Goal: Obtain resource: Download file/media

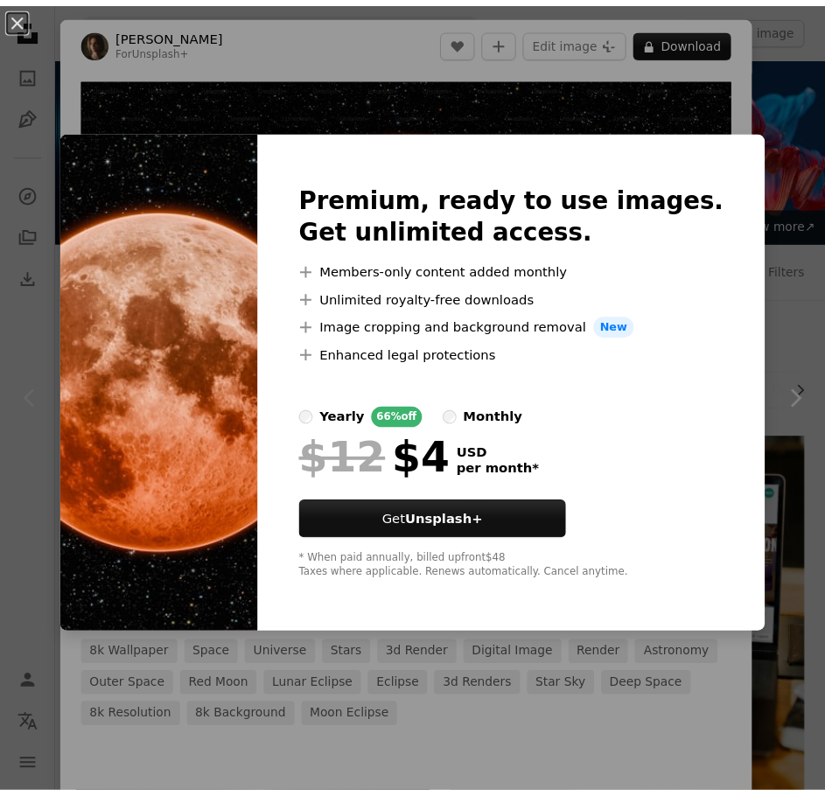
scroll to position [175, 0]
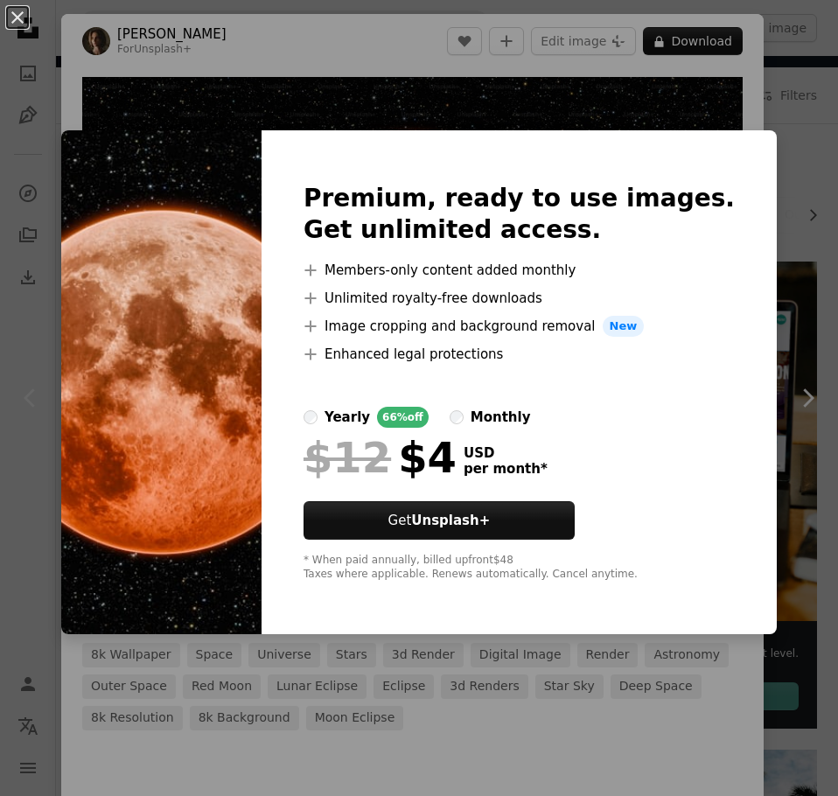
click at [806, 327] on div "An X shape Premium, ready to use images. Get unlimited access. A plus sign Memb…" at bounding box center [419, 398] width 838 height 796
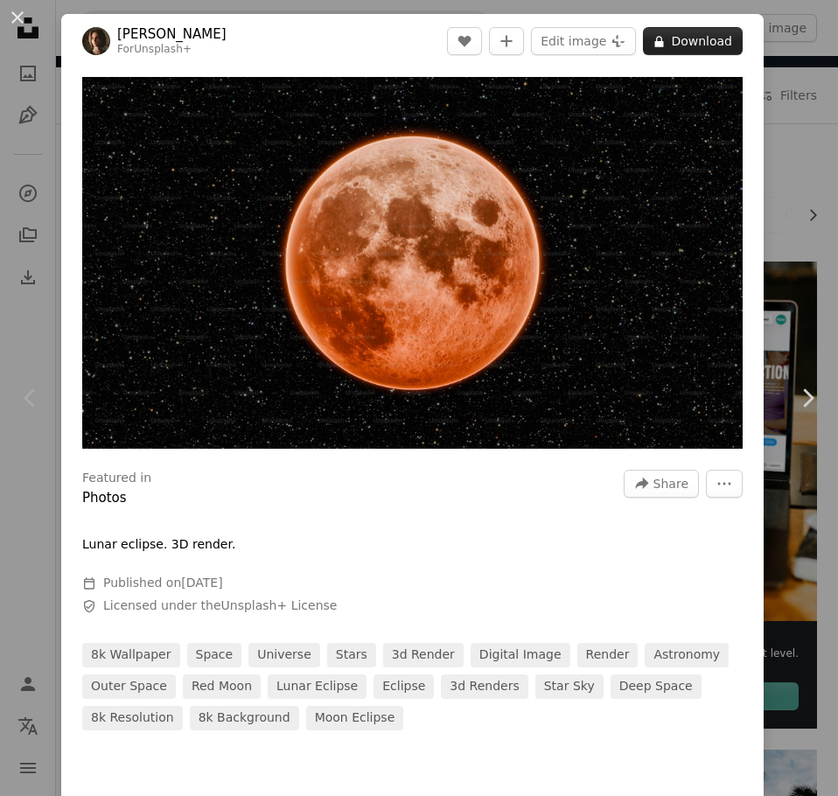
click at [703, 38] on button "A lock Download" at bounding box center [693, 41] width 100 height 28
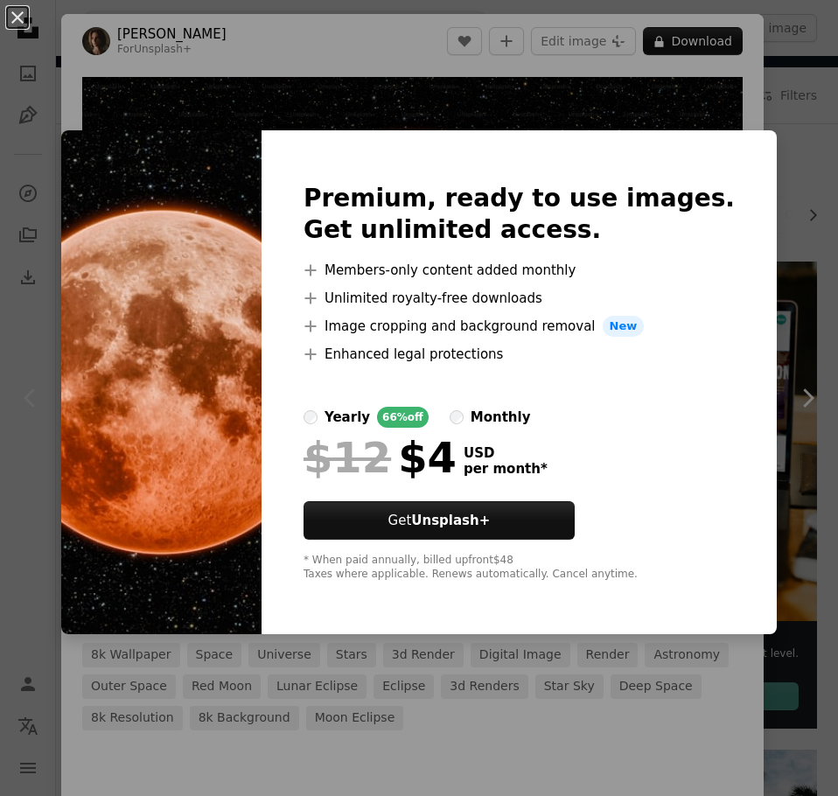
click at [769, 94] on div "An X shape Premium, ready to use images. Get unlimited access. A plus sign Memb…" at bounding box center [419, 398] width 838 height 796
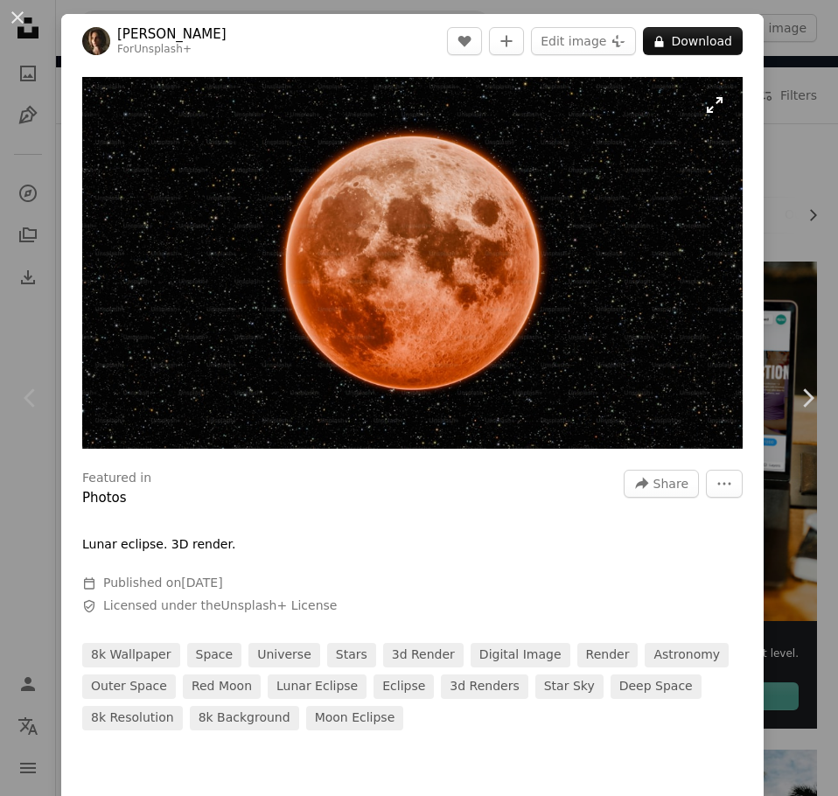
click at [502, 295] on img "Zoom in on this image" at bounding box center [412, 263] width 661 height 372
